Goal: Find specific page/section: Find specific page/section

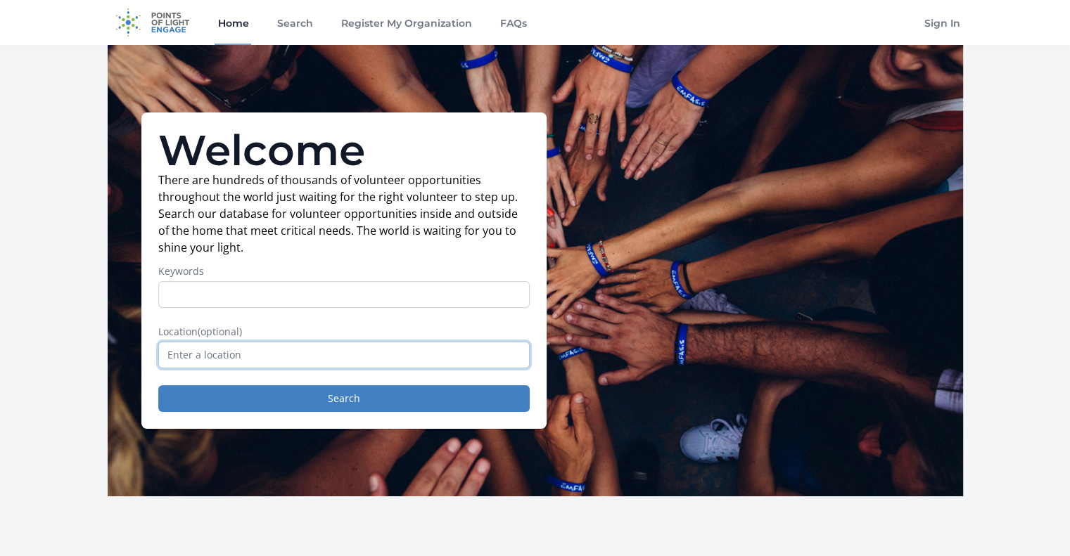
click at [239, 351] on input "text" at bounding box center [343, 355] width 371 height 27
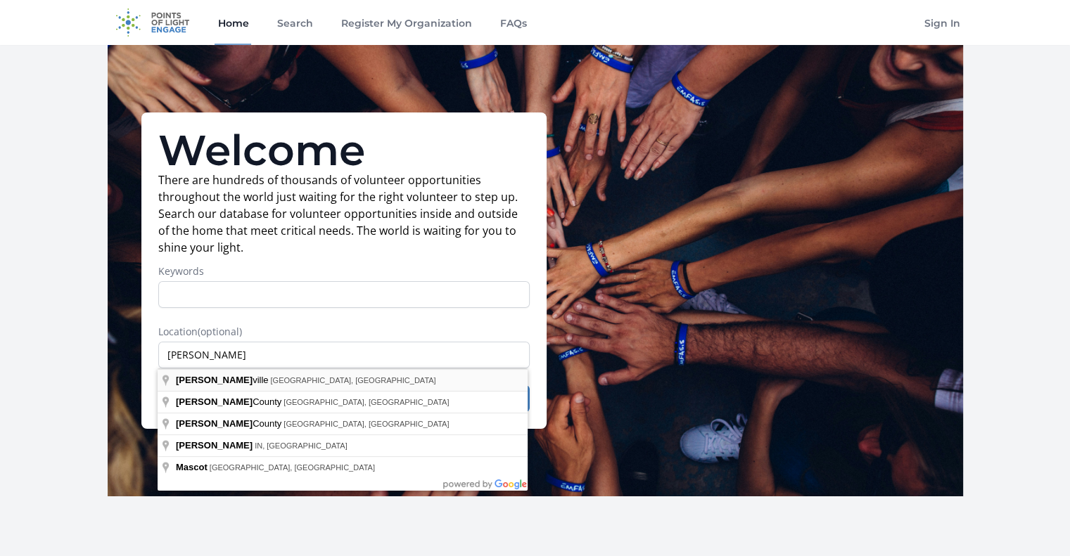
type input "Knoxville, TN, USA"
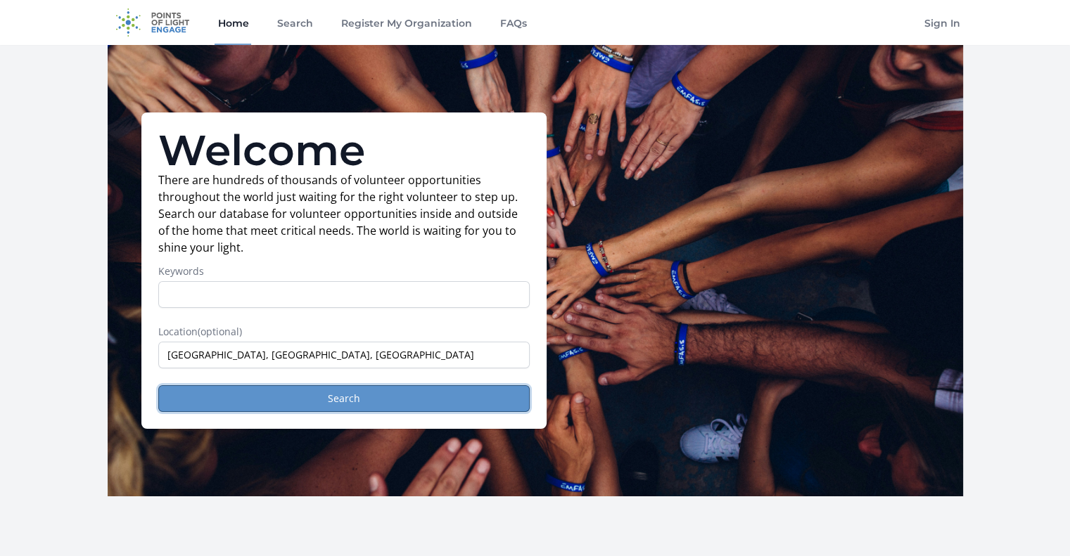
click at [359, 397] on button "Search" at bounding box center [343, 398] width 371 height 27
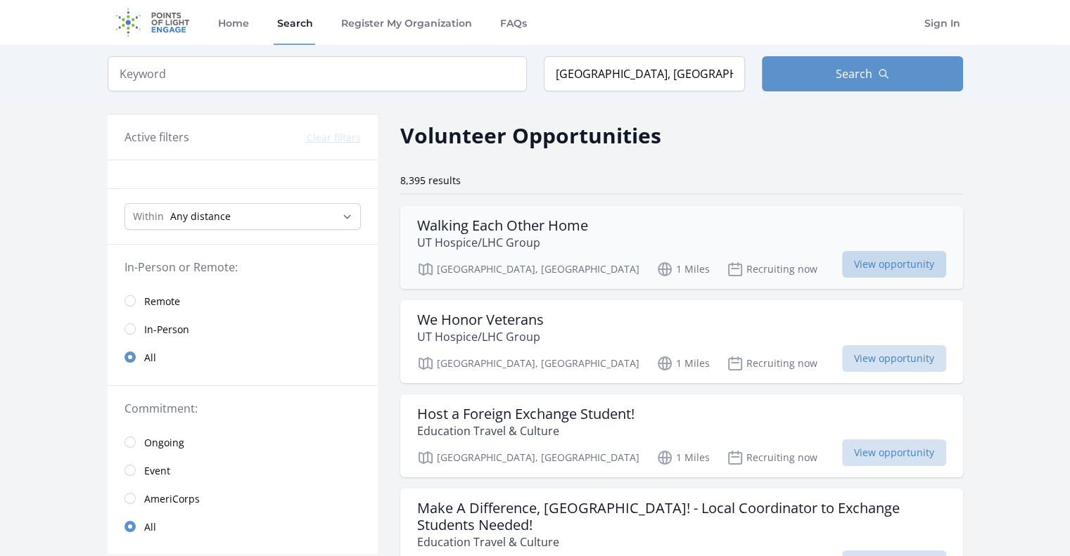
click at [887, 269] on span "View opportunity" at bounding box center [894, 264] width 104 height 27
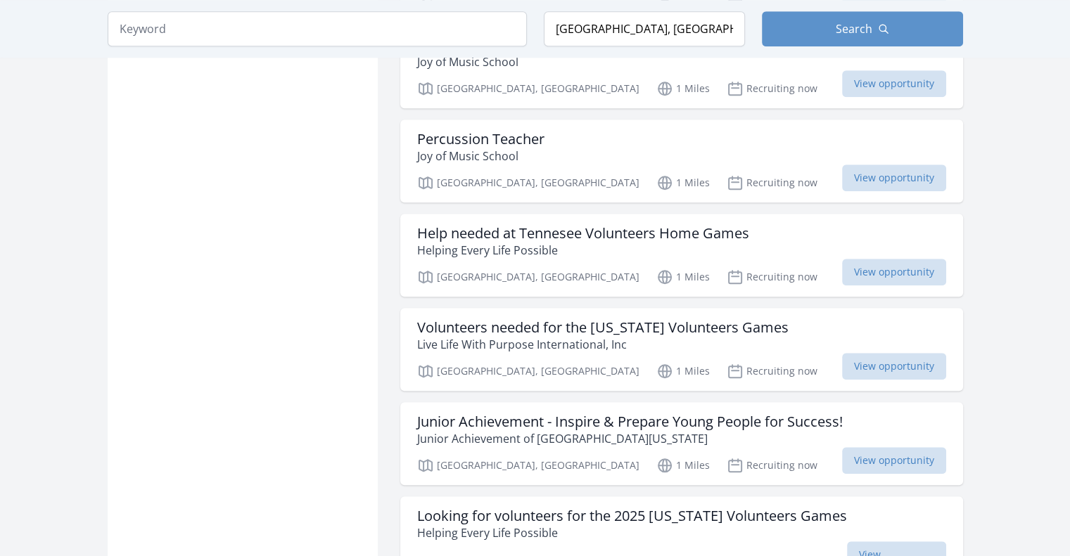
scroll to position [1195, 0]
